Goal: Task Accomplishment & Management: Complete application form

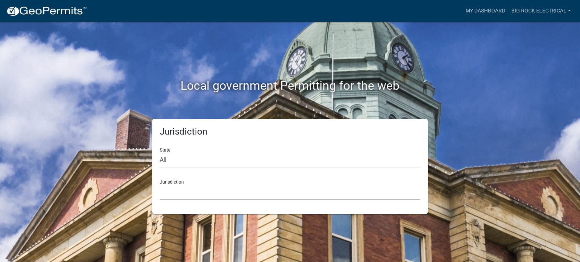
click at [192, 192] on select "[GEOGRAPHIC_DATA], [US_STATE] City of [GEOGRAPHIC_DATA], [US_STATE] [GEOGRAPHIC…" at bounding box center [290, 192] width 260 height 15
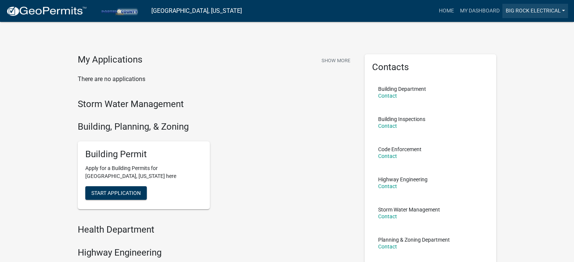
click at [525, 12] on link "Big Rock Electrical" at bounding box center [535, 11] width 66 height 14
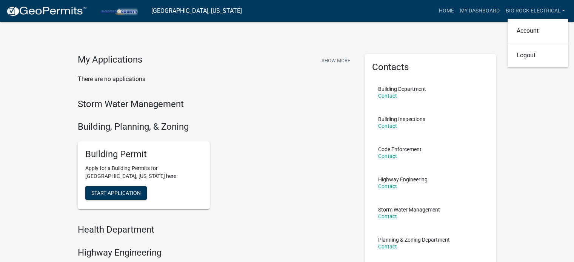
click at [257, 83] on p "There are no applications" at bounding box center [216, 79] width 276 height 9
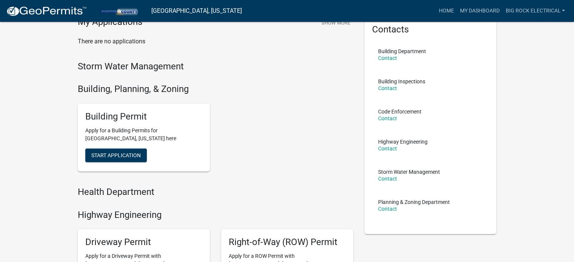
scroll to position [76, 0]
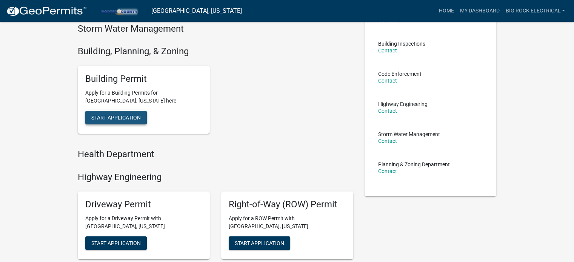
click at [131, 116] on span "Start Application" at bounding box center [115, 117] width 49 height 6
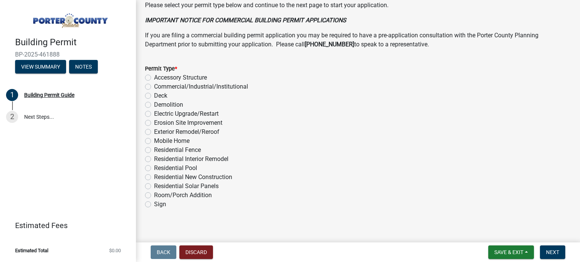
scroll to position [609, 0]
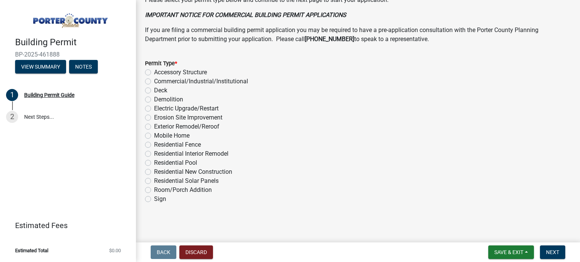
click at [163, 179] on label "Residential Solar Panels" at bounding box center [186, 181] width 65 height 9
click at [159, 179] on input "Residential Solar Panels" at bounding box center [156, 179] width 5 height 5
radio input "true"
click at [555, 253] on span "Next" at bounding box center [552, 253] width 13 height 6
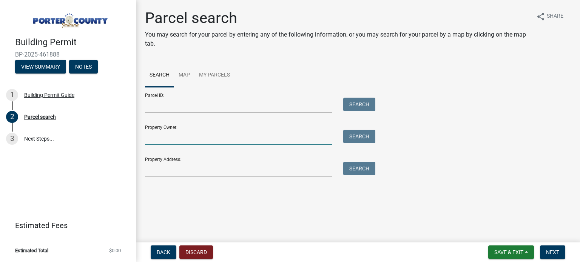
click at [199, 140] on input "Property Owner:" at bounding box center [238, 137] width 187 height 15
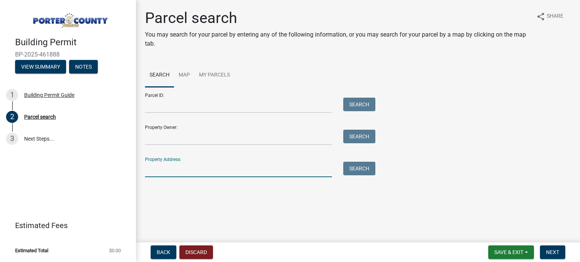
drag, startPoint x: 188, startPoint y: 169, endPoint x: 178, endPoint y: 165, distance: 10.2
click at [188, 169] on input "Property Address:" at bounding box center [238, 169] width 187 height 15
paste input "[STREET_ADDRESS]"
type input "[STREET_ADDRESS]"
click at [361, 166] on button "Search" at bounding box center [359, 169] width 32 height 14
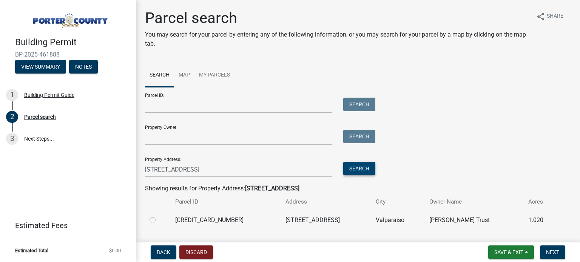
scroll to position [19, 0]
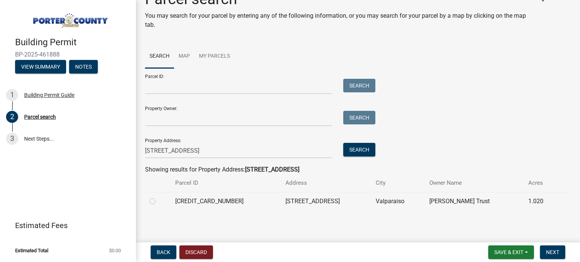
click at [159, 197] on label at bounding box center [159, 197] width 0 height 0
click at [159, 200] on input "radio" at bounding box center [161, 199] width 5 height 5
radio input "true"
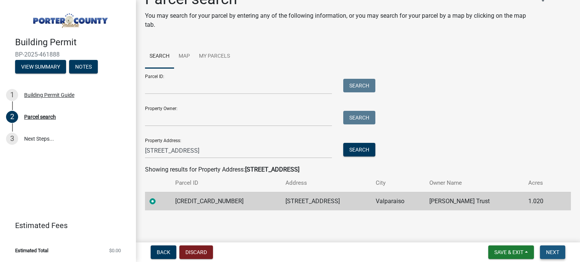
click at [547, 251] on span "Next" at bounding box center [552, 253] width 13 height 6
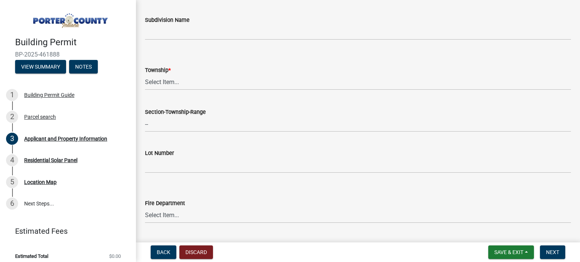
scroll to position [491, 0]
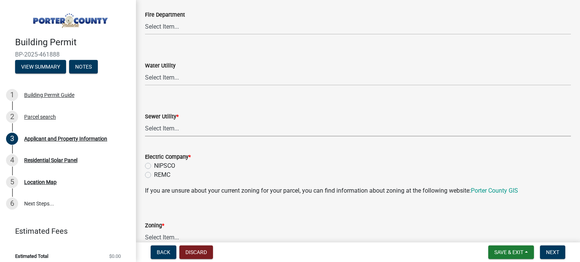
click at [196, 129] on select "Select Item... Aqua [US_STATE] Inc Damon Run Falling Waters Lake Eliza - LEACD …" at bounding box center [358, 128] width 426 height 15
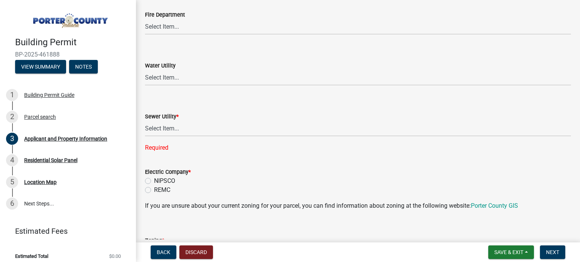
click at [201, 145] on wm-data-entity-input-list "Property Location Information Parcel Number [CREDIT_CARD_NUMBER] Legal Descript…" at bounding box center [358, 217] width 426 height 1333
click at [156, 189] on label "REMC" at bounding box center [162, 190] width 16 height 9
click at [156, 189] on input "REMC" at bounding box center [156, 188] width 5 height 5
radio input "true"
click at [188, 129] on select "Select Item... Aqua [US_STATE] Inc Damon Run Falling Waters Lake Eliza - LEACD …" at bounding box center [358, 128] width 426 height 15
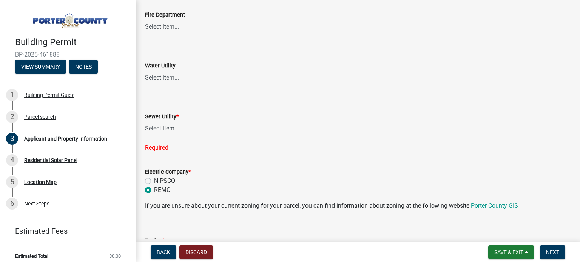
drag, startPoint x: 211, startPoint y: 151, endPoint x: 216, endPoint y: 150, distance: 5.0
click at [211, 151] on div "Required" at bounding box center [358, 147] width 426 height 9
click at [175, 125] on select "Select Item... Aqua [US_STATE] Inc Damon Run Falling Waters Lake Eliza - LEACD …" at bounding box center [358, 128] width 426 height 15
click at [145, 121] on select "Select Item... Aqua [US_STATE] Inc Damon Run Falling Waters Lake Eliza - LEACD …" at bounding box center [358, 128] width 426 height 15
select select "ea6751d4-6bf7-4a16-89ee-f7801ab82aa1"
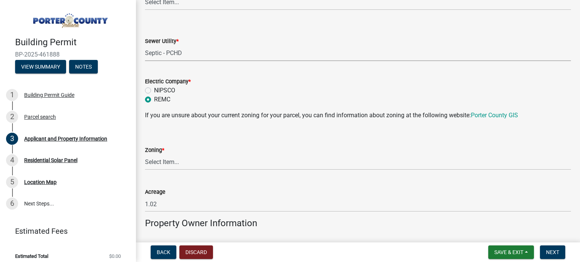
scroll to position [642, 0]
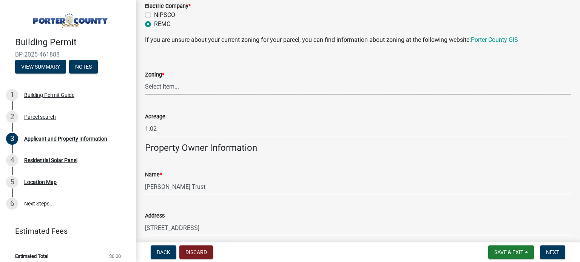
click at [201, 88] on select "Select Item... A1 A2 CH CM CN I1 I2 I3 IN MP OT P1 P2 PUD R1 R2 R3 R4 RL RR" at bounding box center [358, 86] width 426 height 15
click at [246, 66] on form "Zoning * Select Item... A1 A2 CH CM CN I1 I2 I3 IN MP OT P1 P2 PUD R1 R2 R3 R4 …" at bounding box center [358, 78] width 426 height 34
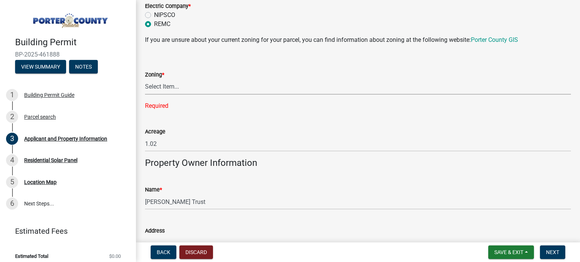
click at [233, 92] on select "Select Item... A1 A2 CH CM CN I1 I2 I3 IN MP OT P1 P2 PUD R1 R2 R3 R4 RL RR" at bounding box center [358, 86] width 426 height 15
click at [192, 85] on select "Select Item... A1 A2 CH CM CN I1 I2 I3 IN MP OT P1 P2 PUD R1 R2 R3 R4 RL RR" at bounding box center [358, 86] width 426 height 15
click at [145, 79] on select "Select Item... A1 A2 CH CM CN I1 I2 I3 IN MP OT P1 P2 PUD R1 R2 R3 R4 RL RR" at bounding box center [358, 86] width 426 height 15
select select "92efe679-05f4-414a-9426-51627fba5de6"
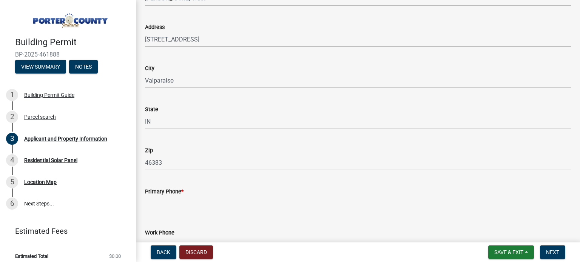
scroll to position [982, 0]
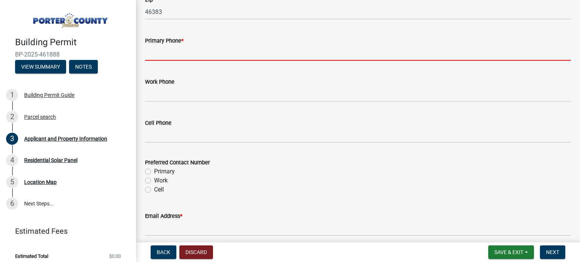
click at [206, 48] on input "Primary Phone *" at bounding box center [358, 52] width 426 height 15
paste input "[PHONE_NUMBER]"
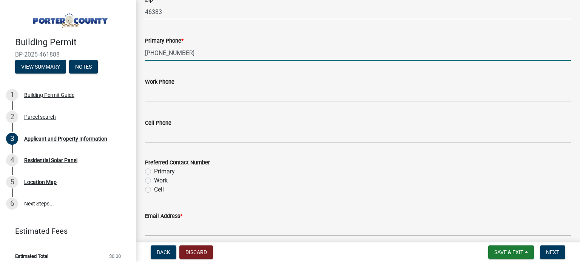
scroll to position [1057, 0]
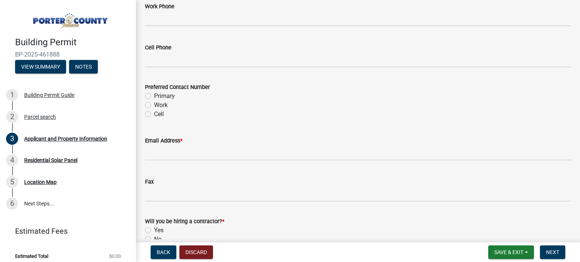
type input "[PHONE_NUMBER]"
click at [162, 94] on label "Primary" at bounding box center [164, 96] width 21 height 9
click at [159, 94] on input "Primary" at bounding box center [156, 94] width 5 height 5
radio input "true"
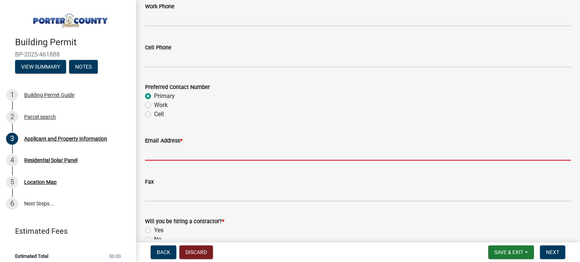
click at [182, 153] on input "Email Address *" at bounding box center [358, 152] width 426 height 15
paste input "[EMAIL_ADDRESS][DOMAIN_NAME]"
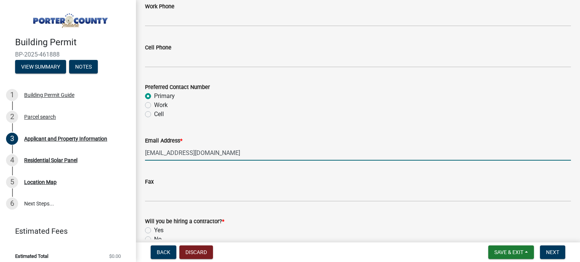
scroll to position [1150, 0]
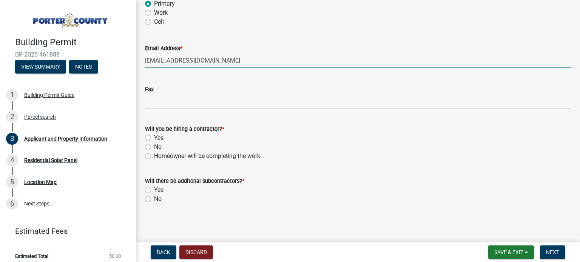
type input "[EMAIL_ADDRESS][DOMAIN_NAME]"
click at [159, 138] on label "Yes" at bounding box center [158, 138] width 9 height 9
click at [159, 138] on input "Yes" at bounding box center [156, 136] width 5 height 5
radio input "true"
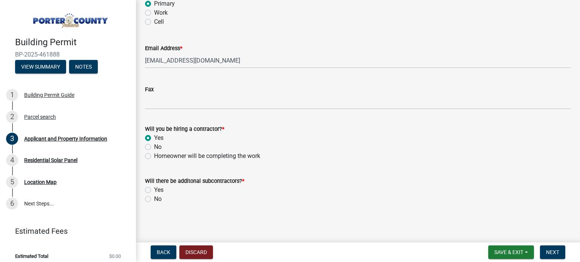
click at [155, 200] on label "No" at bounding box center [158, 199] width 8 height 9
click at [155, 200] on input "No" at bounding box center [156, 197] width 5 height 5
radio input "true"
click at [558, 250] on span "Next" at bounding box center [552, 253] width 13 height 6
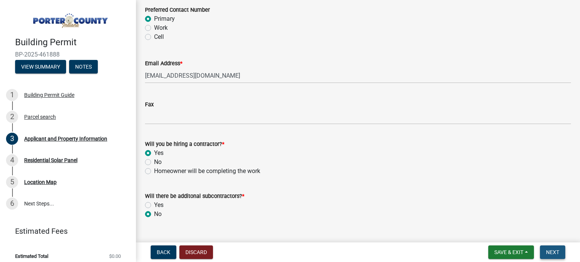
scroll to position [1165, 0]
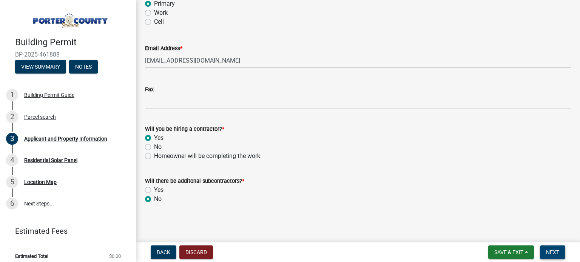
click at [552, 250] on span "Next" at bounding box center [552, 253] width 13 height 6
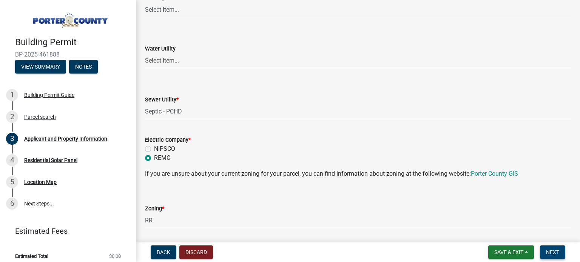
scroll to position [334, 0]
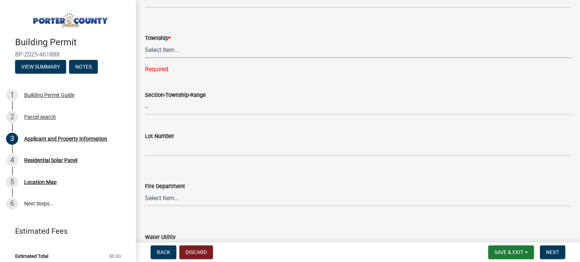
click at [193, 51] on select "Select Item... [PERSON_NAME][GEOGRAPHIC_DATA] [PERSON_NAME][GEOGRAPHIC_DATA] [G…" at bounding box center [358, 50] width 426 height 15
click at [185, 50] on select "Select Item... [PERSON_NAME][GEOGRAPHIC_DATA] [PERSON_NAME][GEOGRAPHIC_DATA] [G…" at bounding box center [358, 50] width 426 height 15
click at [194, 39] on div "Township *" at bounding box center [358, 38] width 426 height 9
click at [184, 45] on select "Select Item... [PERSON_NAME][GEOGRAPHIC_DATA] [PERSON_NAME][GEOGRAPHIC_DATA] [G…" at bounding box center [358, 50] width 426 height 15
click at [145, 43] on select "Select Item... [PERSON_NAME][GEOGRAPHIC_DATA] [PERSON_NAME][GEOGRAPHIC_DATA] [G…" at bounding box center [358, 50] width 426 height 15
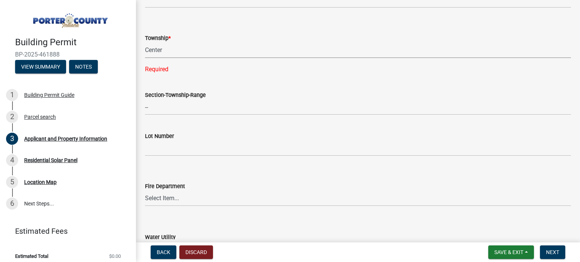
select select "6f5aa9ae-62ac-41bd-979a-9c71eae504cc"
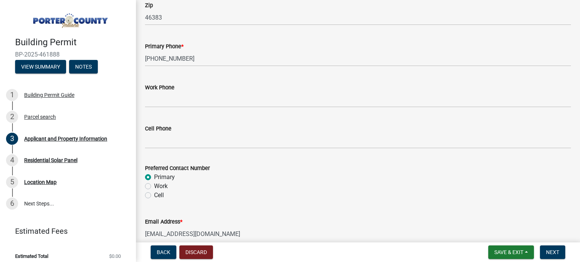
scroll to position [1014, 0]
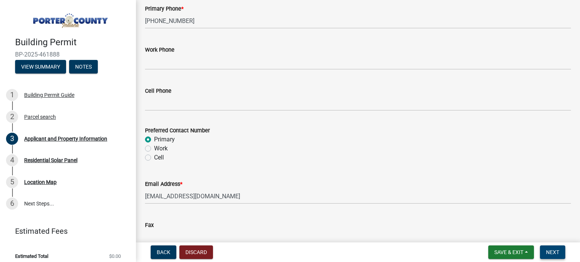
click at [563, 254] on button "Next" at bounding box center [552, 253] width 25 height 14
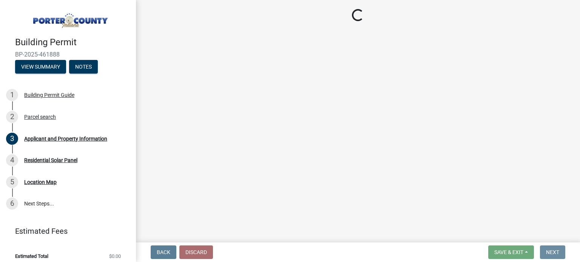
scroll to position [0, 0]
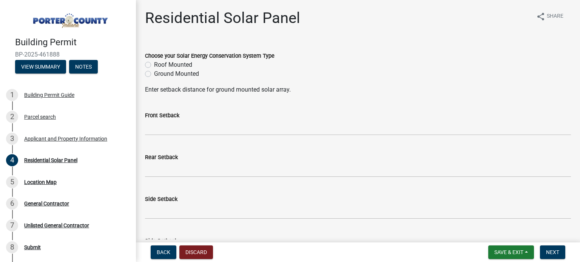
click at [170, 65] on label "Roof Mounted" at bounding box center [173, 64] width 38 height 9
click at [159, 65] on input "Roof Mounted" at bounding box center [156, 62] width 5 height 5
radio input "true"
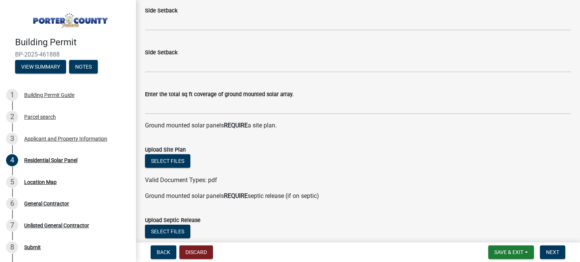
scroll to position [227, 0]
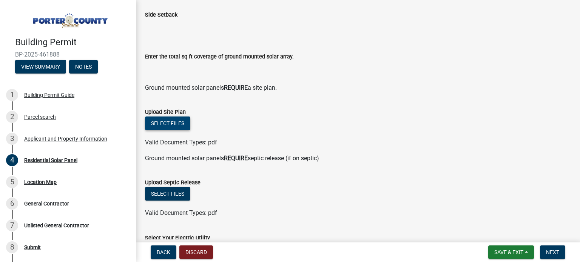
click at [165, 119] on button "Select files" at bounding box center [167, 124] width 45 height 14
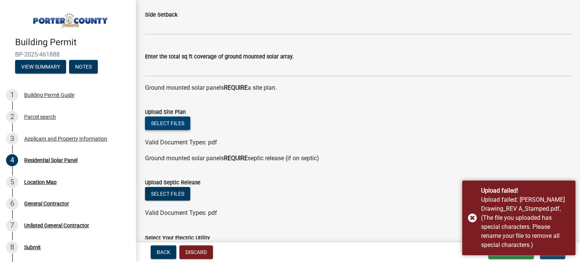
scroll to position [302, 0]
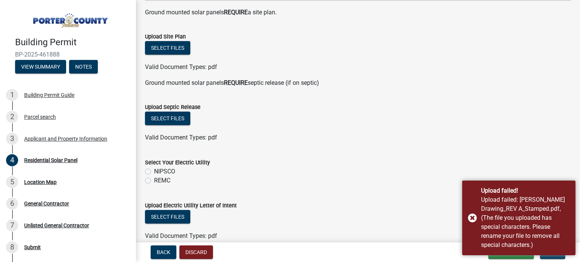
click at [155, 179] on label "REMC" at bounding box center [162, 180] width 16 height 9
click at [155, 179] on input "REMC" at bounding box center [156, 178] width 5 height 5
radio input "true"
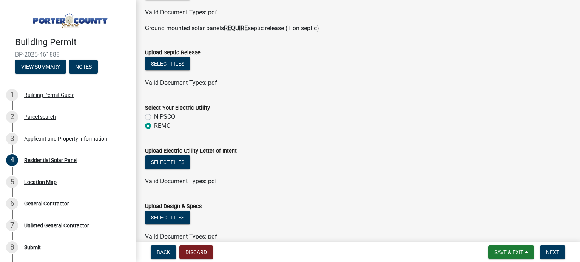
scroll to position [395, 0]
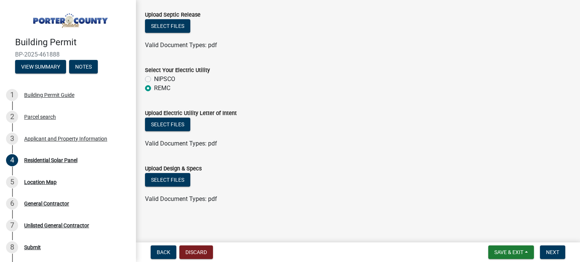
click at [503, 84] on div "REMC" at bounding box center [358, 88] width 426 height 9
click at [163, 177] on button "Select files" at bounding box center [167, 180] width 45 height 14
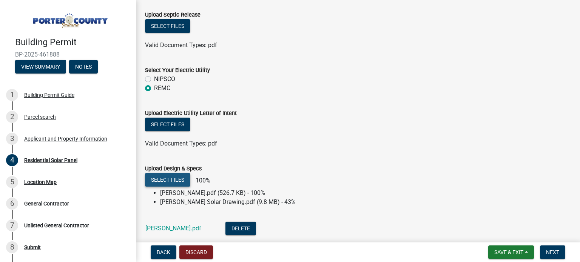
click at [165, 176] on button "Select files" at bounding box center [167, 180] width 45 height 14
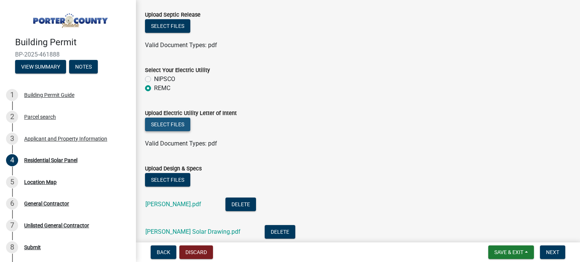
click at [177, 122] on button "Select files" at bounding box center [167, 125] width 45 height 14
drag, startPoint x: 465, startPoint y: 81, endPoint x: 355, endPoint y: 117, distance: 115.5
click at [465, 81] on div "NIPSCO" at bounding box center [358, 79] width 426 height 9
click at [178, 123] on button "Select files" at bounding box center [167, 125] width 45 height 14
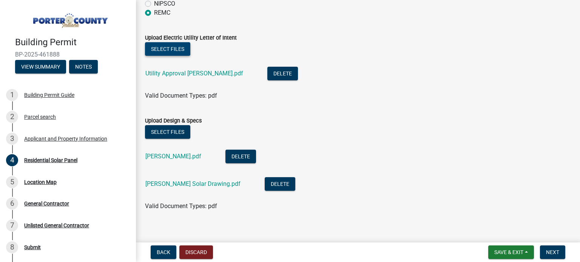
scroll to position [477, 0]
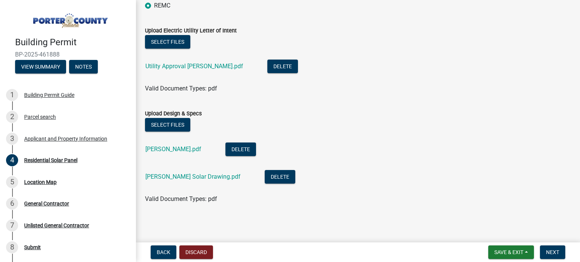
click at [555, 261] on nav "Back Discard Save & Exit Save Save & Exit Next" at bounding box center [358, 253] width 444 height 20
click at [552, 254] on span "Next" at bounding box center [552, 253] width 13 height 6
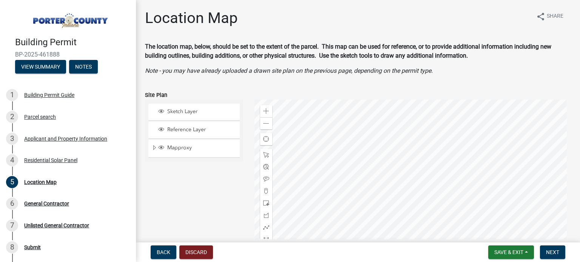
scroll to position [140, 0]
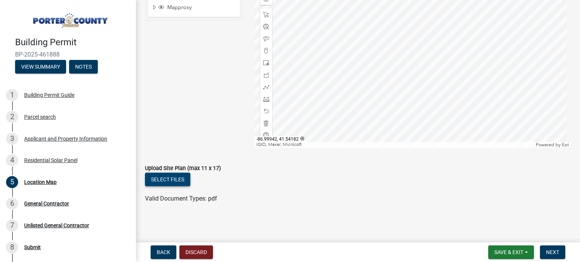
click at [170, 178] on button "Select files" at bounding box center [167, 180] width 45 height 14
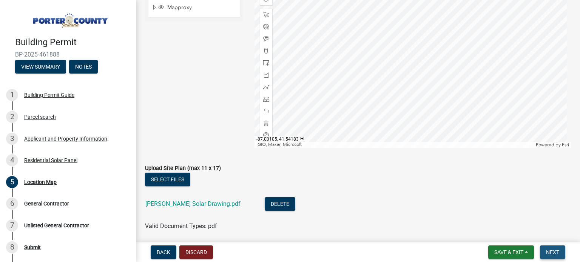
click at [549, 248] on button "Next" at bounding box center [552, 253] width 25 height 14
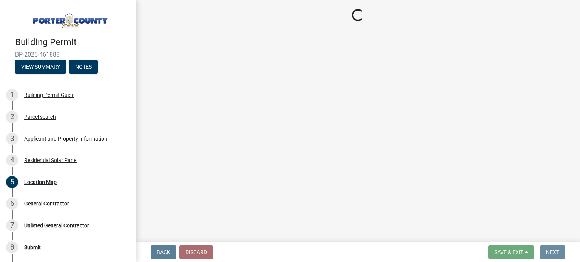
scroll to position [0, 0]
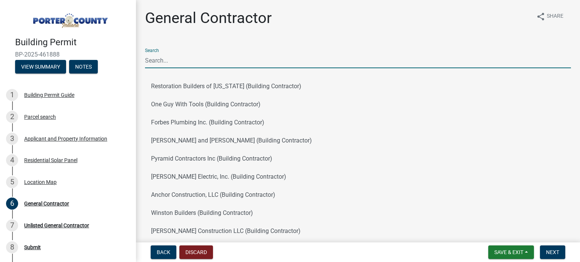
click at [186, 60] on input "Search" at bounding box center [358, 60] width 426 height 15
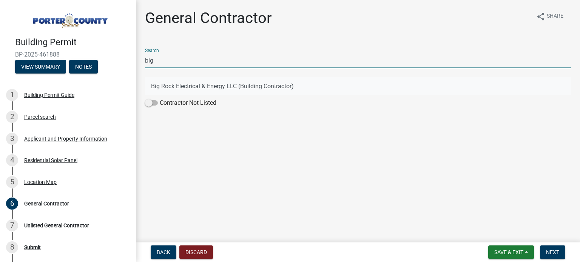
type input "big"
click at [263, 84] on button "Big Rock Electrical & Energy LLC (Building Contractor)" at bounding box center [358, 86] width 426 height 18
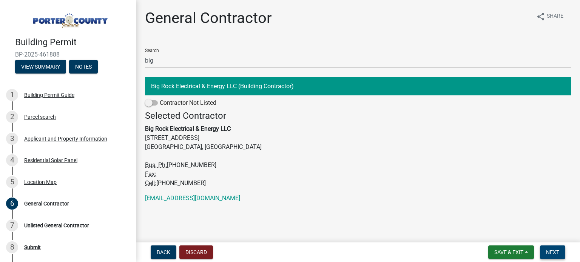
click at [549, 250] on span "Next" at bounding box center [552, 253] width 13 height 6
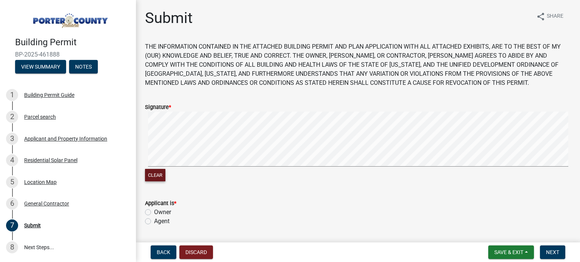
click at [157, 171] on button "Clear" at bounding box center [155, 175] width 20 height 12
click at [288, 151] on form "Signature * Clear" at bounding box center [358, 138] width 426 height 89
click at [159, 220] on label "Agent" at bounding box center [161, 221] width 15 height 9
click at [159, 220] on input "Agent" at bounding box center [156, 219] width 5 height 5
radio input "true"
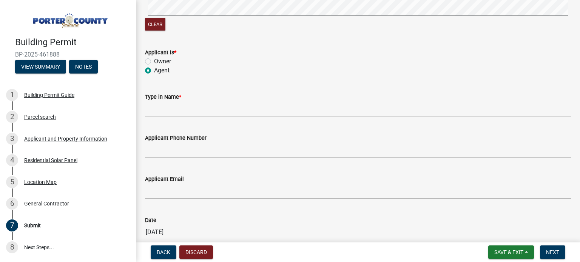
scroll to position [189, 0]
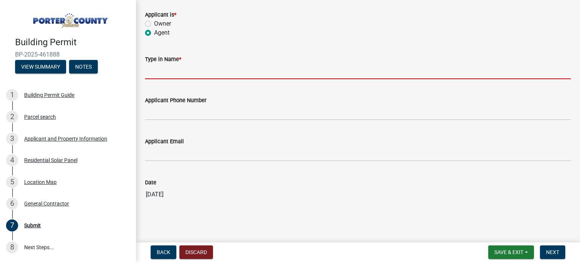
click at [233, 68] on input "Type in Name *" at bounding box center [358, 71] width 426 height 15
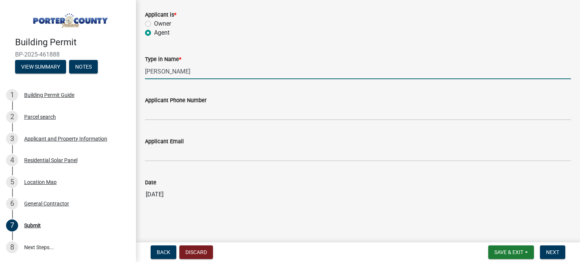
type input "[PERSON_NAME]"
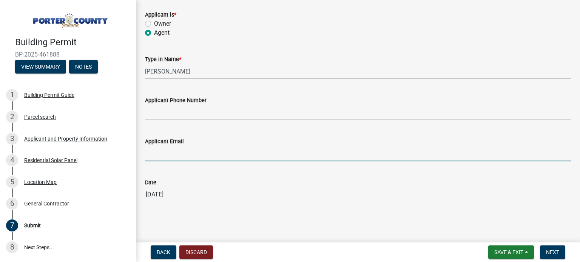
click at [234, 157] on input "Applicant Email" at bounding box center [358, 153] width 426 height 15
click at [385, 184] on div "Date" at bounding box center [358, 182] width 426 height 9
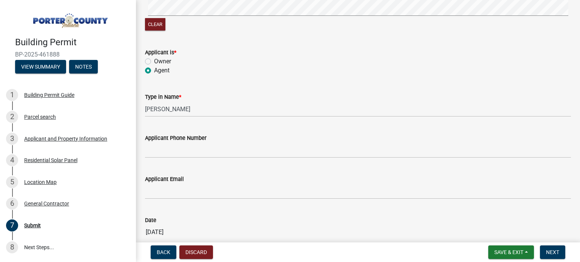
scroll to position [193, 0]
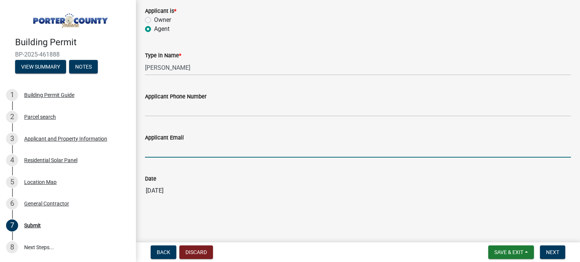
click at [180, 154] on input "Applicant Email" at bounding box center [358, 149] width 426 height 15
type input "l"
type input "[PERSON_NAME][EMAIL_ADDRESS][PERSON_NAME][DOMAIN_NAME]"
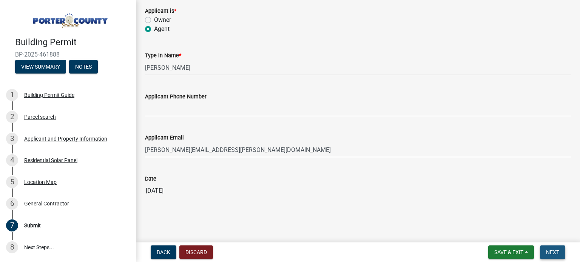
click at [551, 251] on span "Next" at bounding box center [552, 253] width 13 height 6
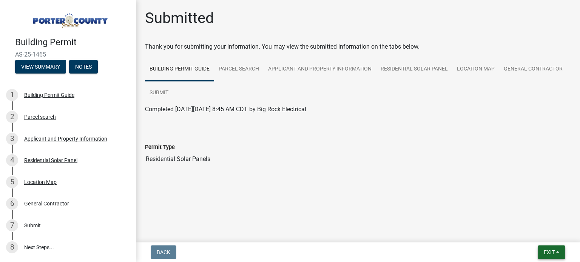
click at [547, 252] on span "Exit" at bounding box center [549, 253] width 11 height 6
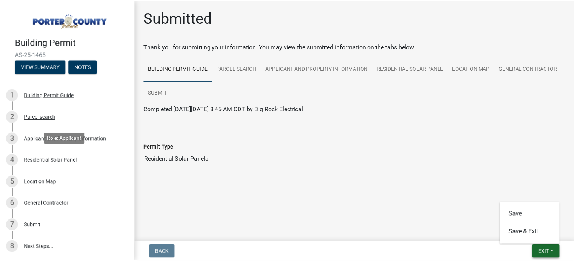
scroll to position [48, 0]
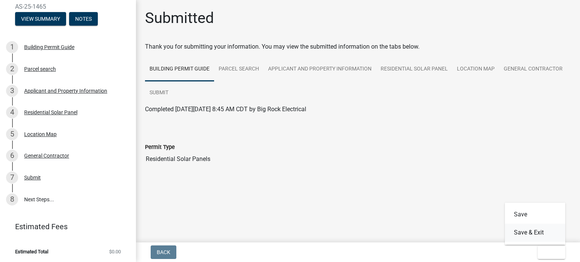
click at [530, 232] on button "Save & Exit" at bounding box center [535, 233] width 60 height 18
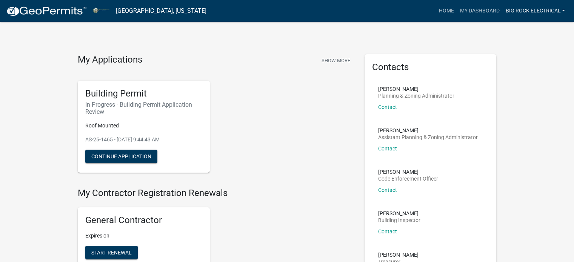
click at [536, 9] on link "Big Rock Electrical" at bounding box center [535, 11] width 66 height 14
